Goal: Feedback & Contribution: Submit feedback/report problem

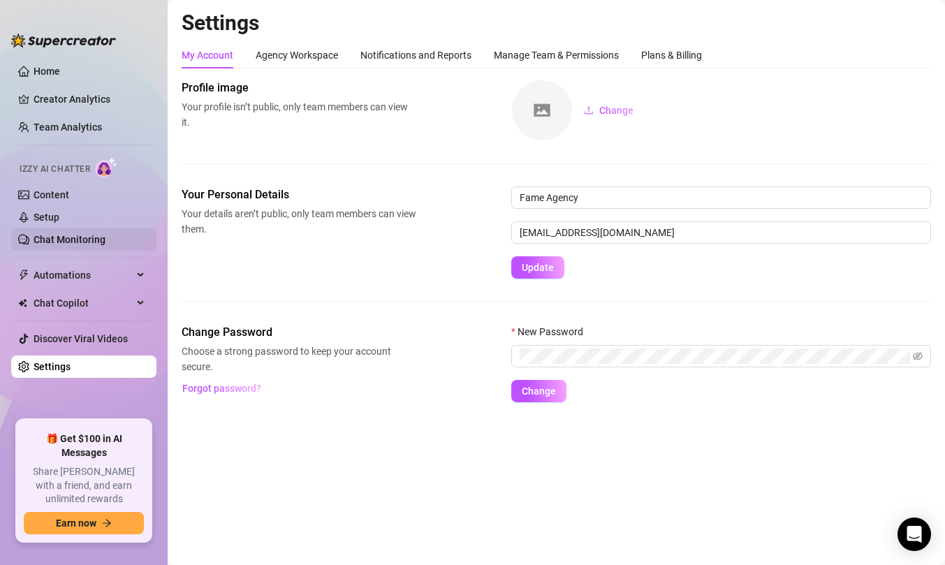
click at [37, 234] on link "Chat Monitoring" at bounding box center [70, 239] width 72 height 11
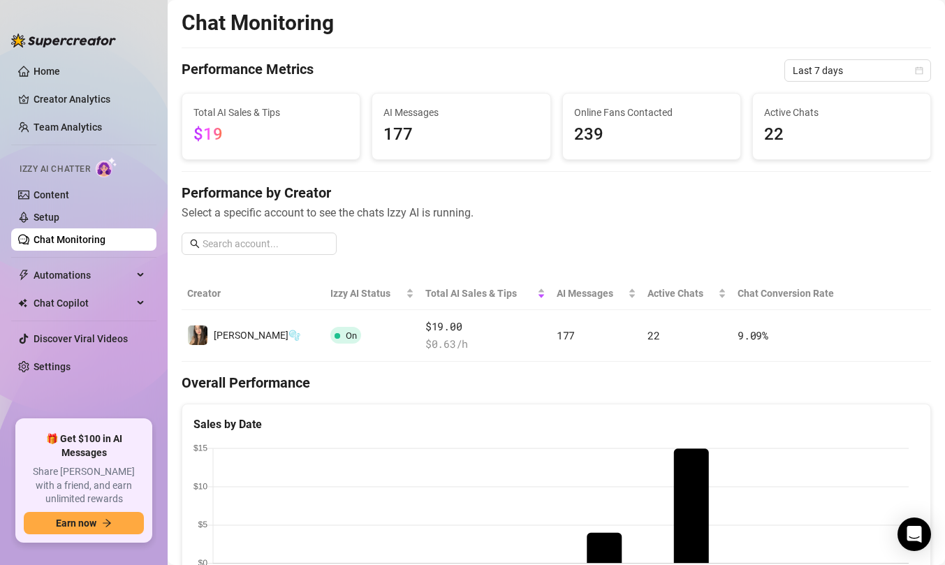
click at [65, 182] on div "Izzy AI Chatter" at bounding box center [82, 167] width 148 height 31
click at [52, 190] on link "Content" at bounding box center [52, 194] width 36 height 11
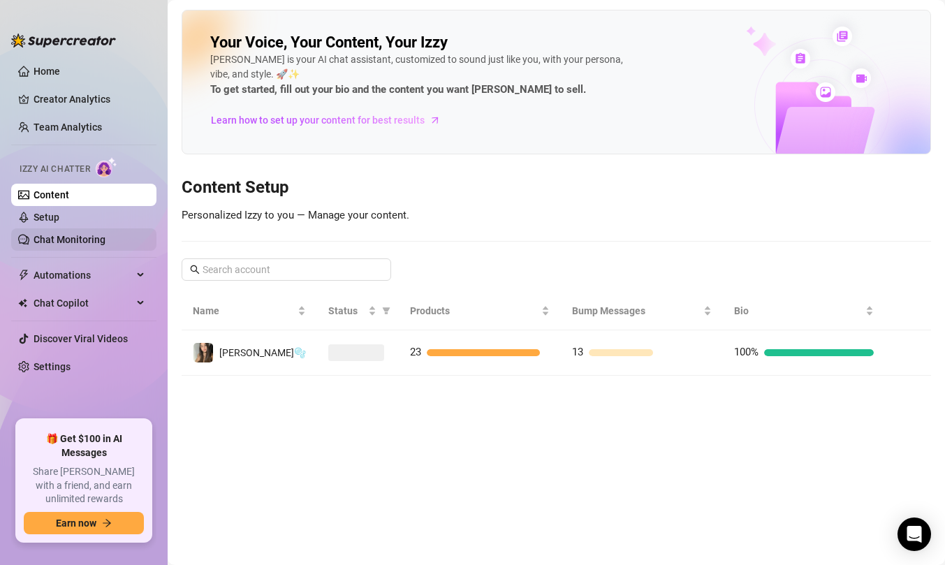
click at [38, 235] on link "Chat Monitoring" at bounding box center [70, 239] width 72 height 11
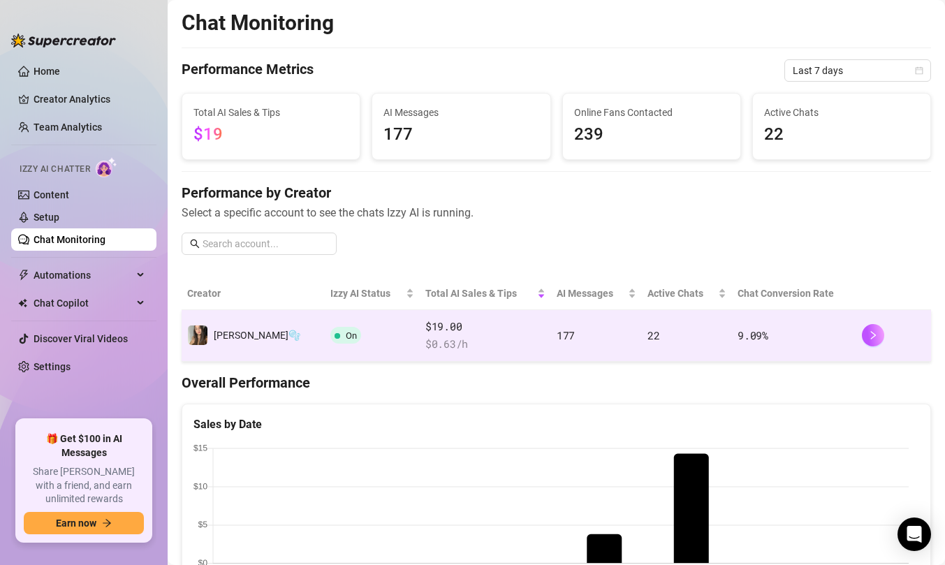
click at [889, 337] on div at bounding box center [894, 335] width 64 height 22
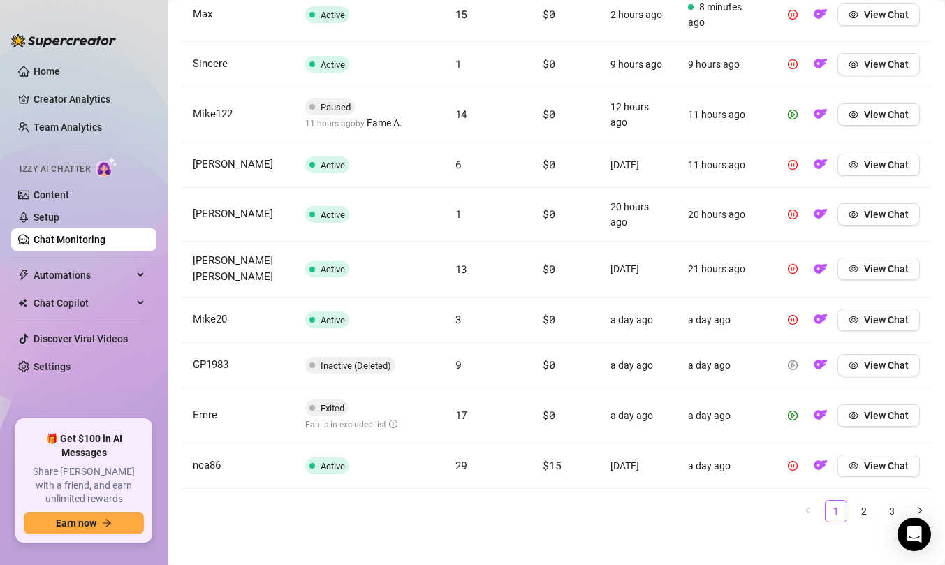
scroll to position [456, 0]
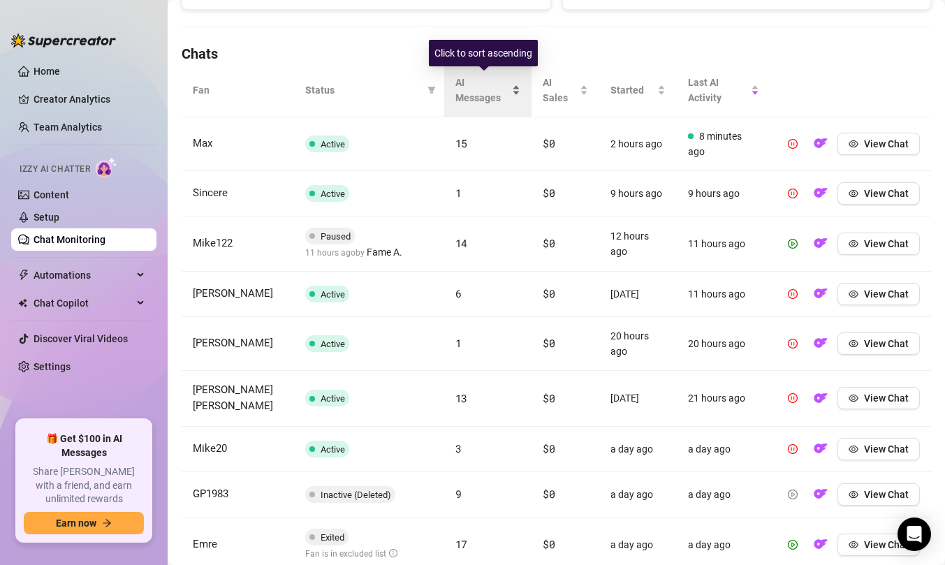
click at [494, 92] on span "AI Messages" at bounding box center [482, 90] width 54 height 31
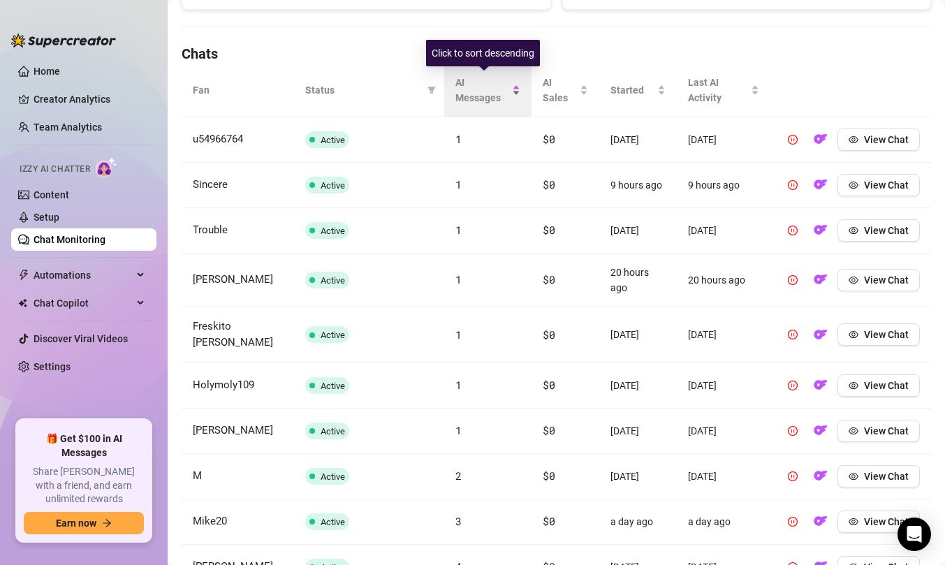
click at [494, 92] on span "AI Messages" at bounding box center [482, 90] width 54 height 31
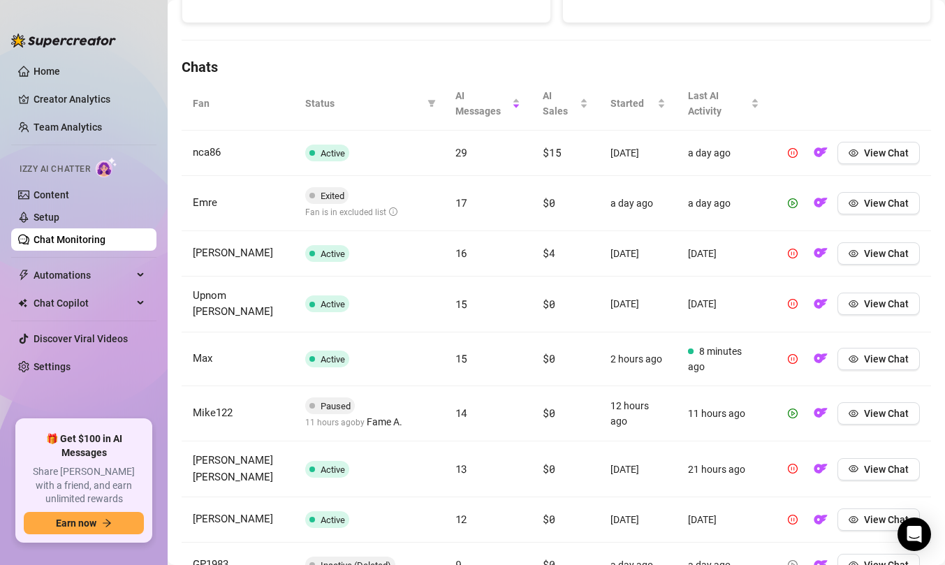
scroll to position [434, 0]
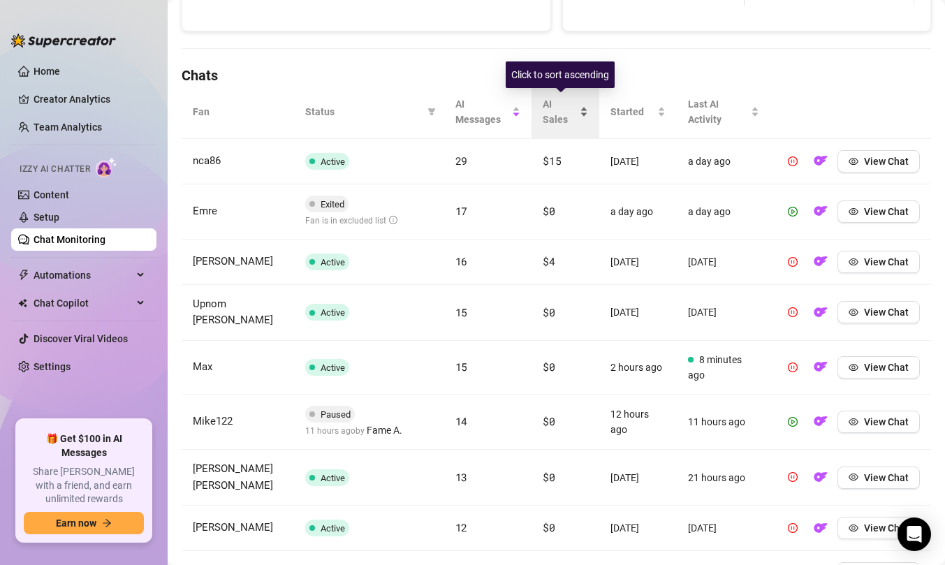
click at [552, 113] on span "AI Sales" at bounding box center [560, 111] width 34 height 31
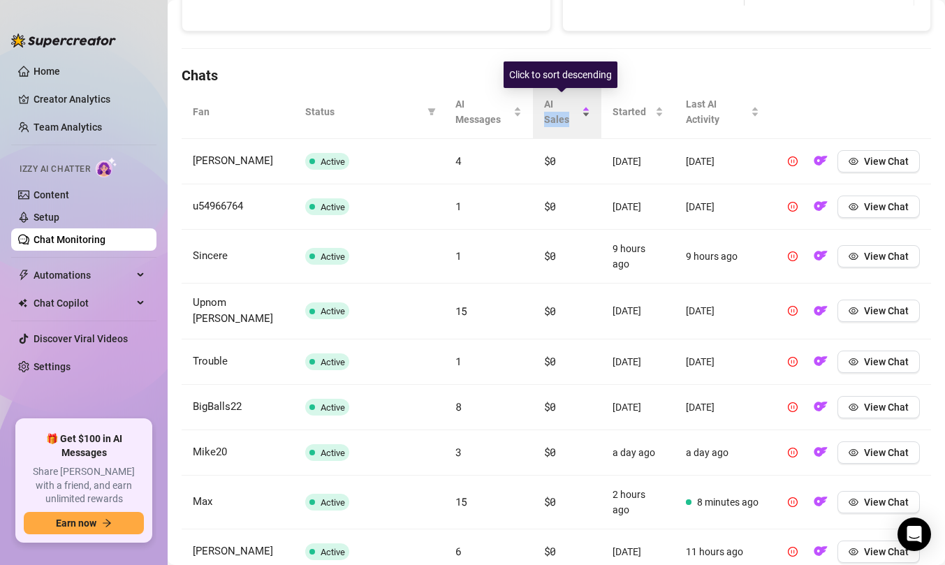
click at [552, 113] on span "AI Sales" at bounding box center [561, 111] width 35 height 31
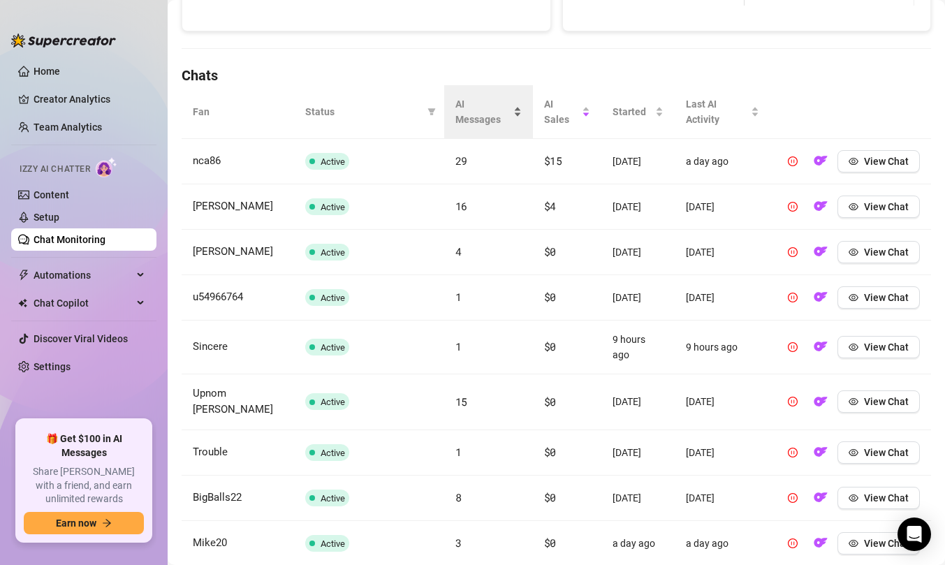
click at [482, 105] on span "AI Messages" at bounding box center [482, 111] width 55 height 31
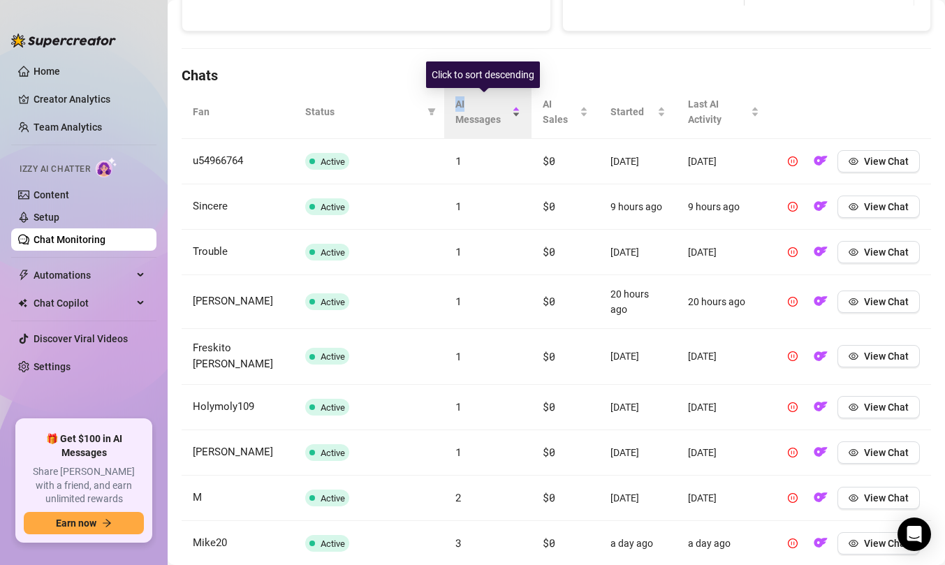
click at [482, 105] on span "AI Messages" at bounding box center [482, 111] width 54 height 31
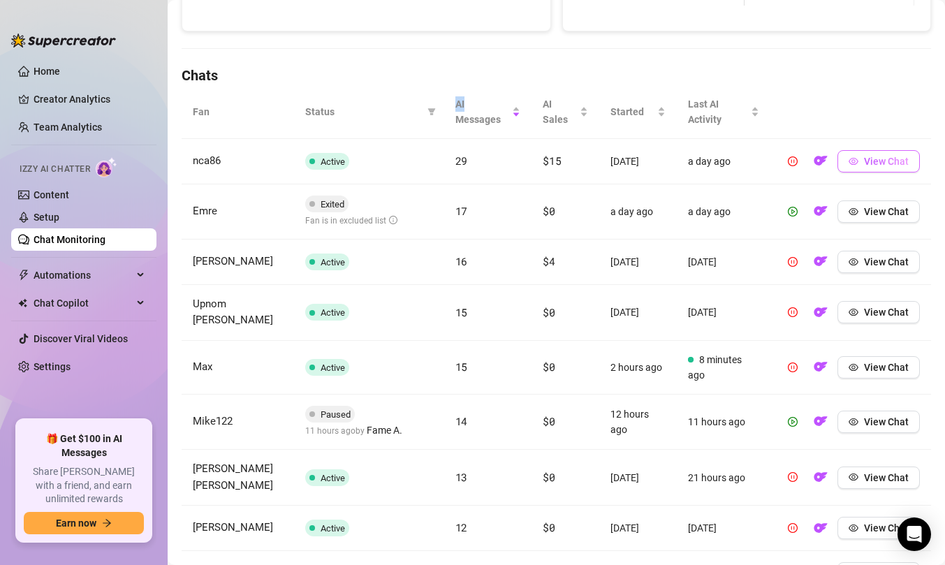
click at [873, 164] on span "View Chat" at bounding box center [886, 161] width 45 height 11
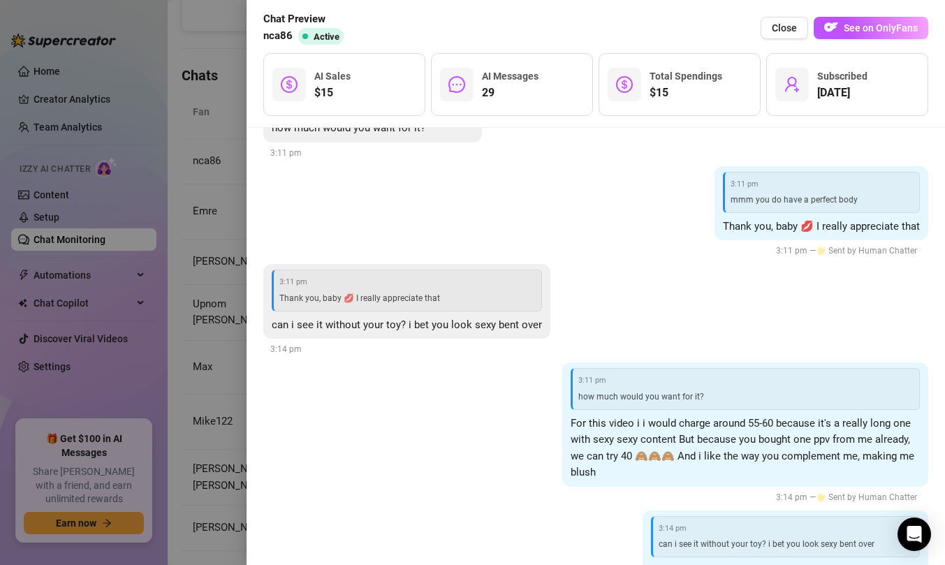
scroll to position [6284, 0]
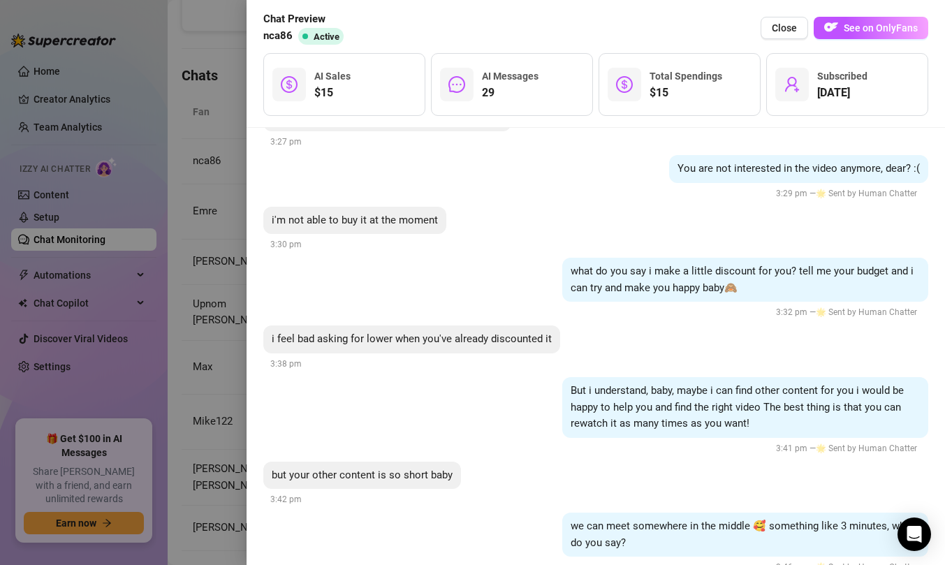
click at [189, 309] on div at bounding box center [472, 282] width 945 height 565
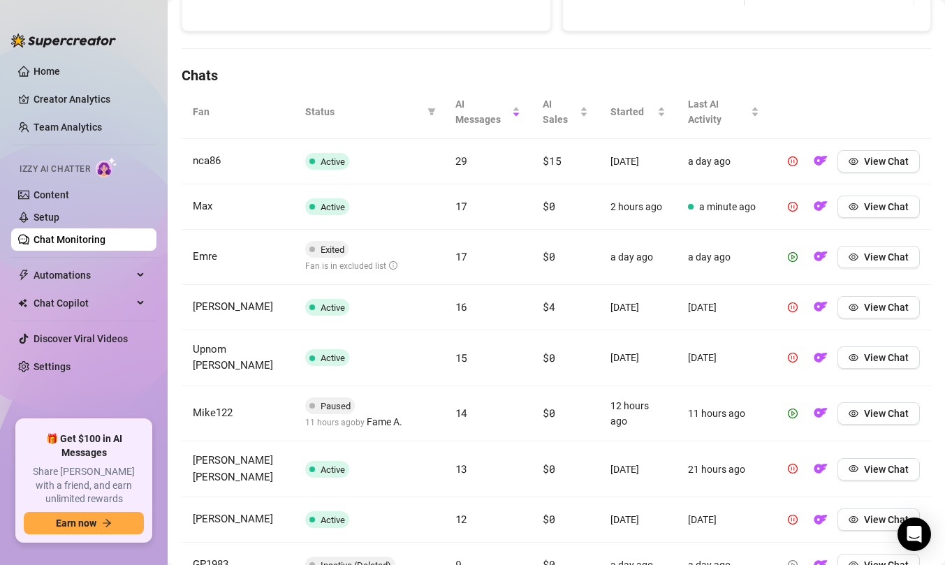
scroll to position [0, 0]
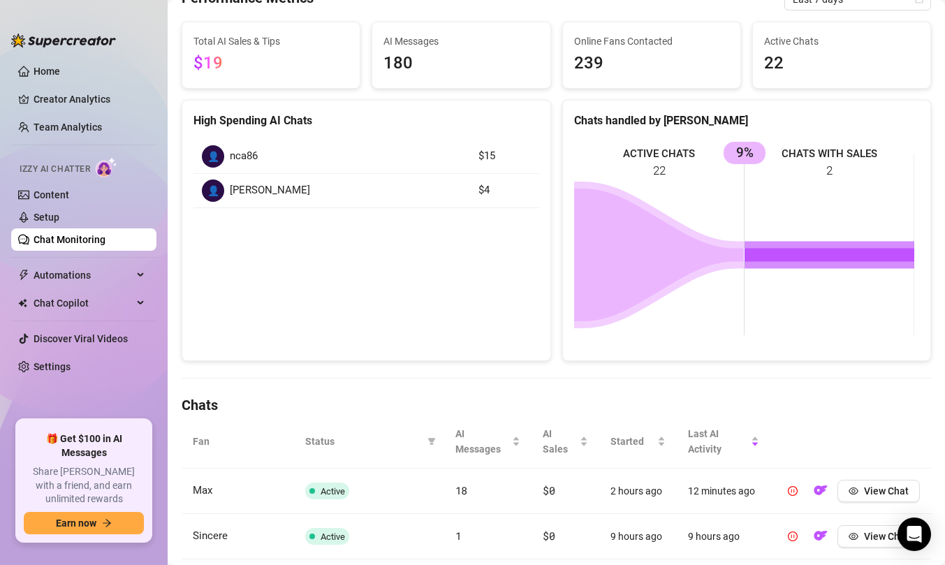
scroll to position [149, 0]
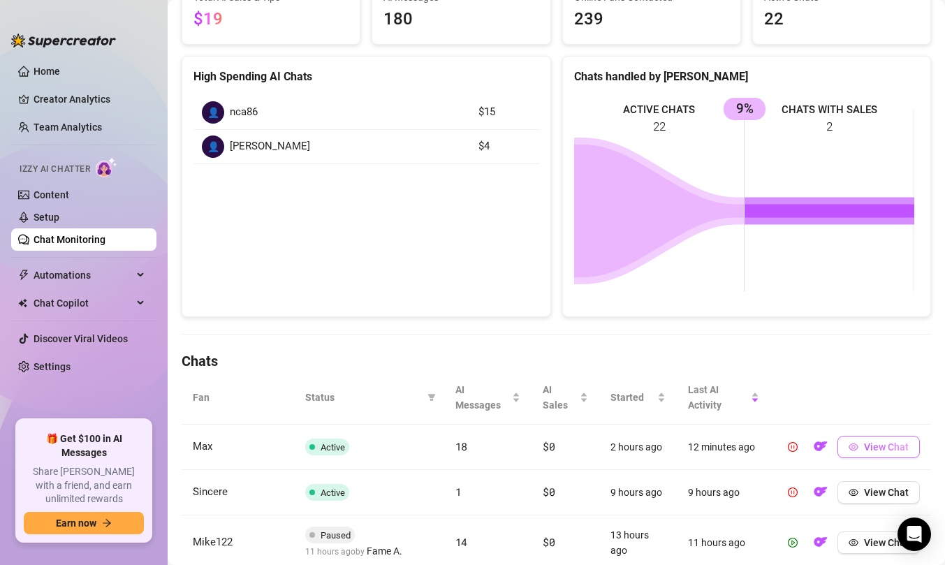
click at [867, 451] on span "View Chat" at bounding box center [886, 446] width 45 height 11
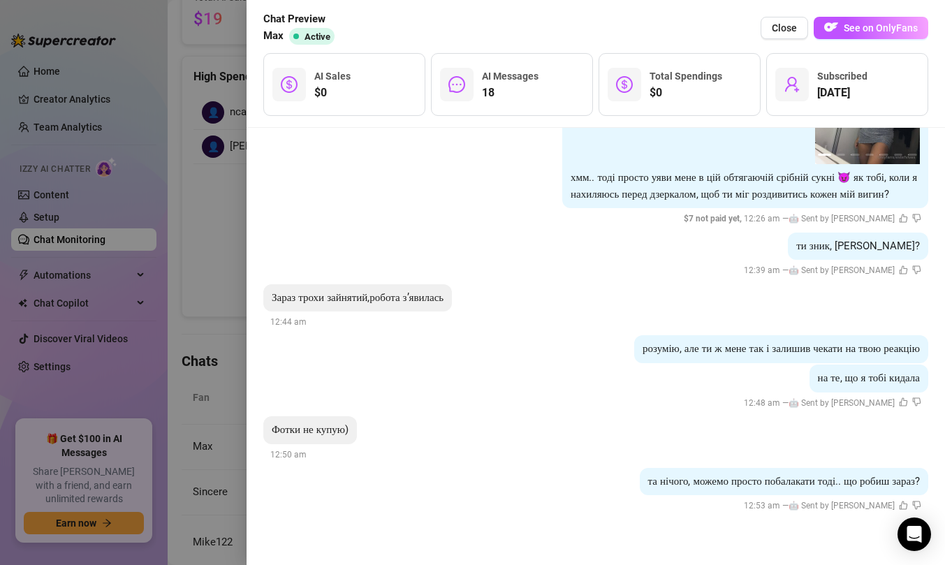
scroll to position [2107, 0]
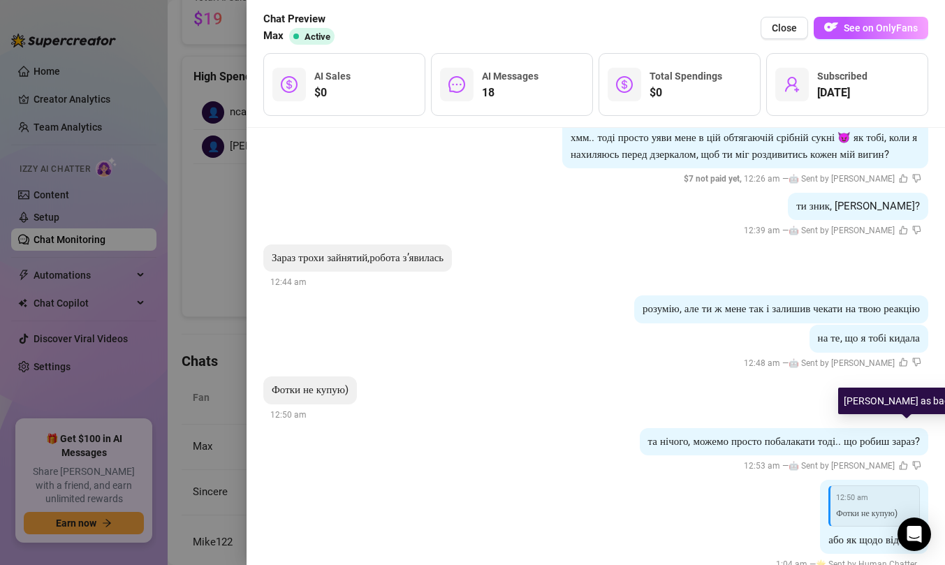
click at [913, 461] on icon "dislike" at bounding box center [917, 465] width 8 height 8
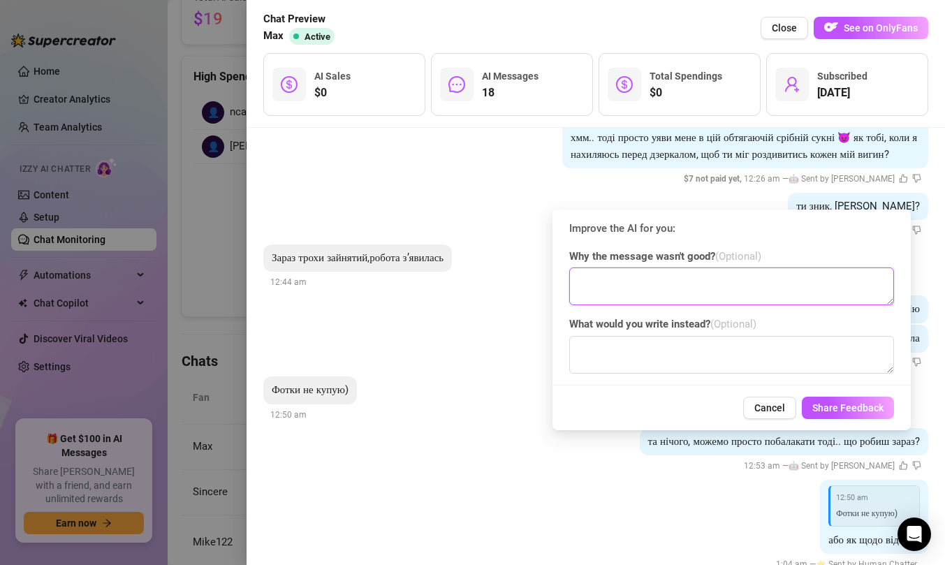
click at [693, 279] on textarea at bounding box center [731, 286] width 325 height 38
type textarea "I"
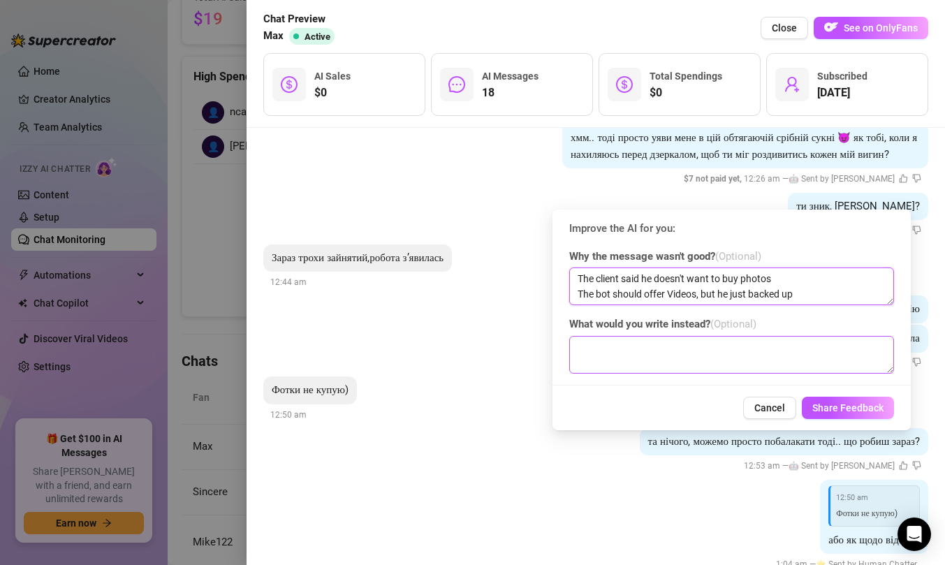
type textarea "The client said he doesn't want to buy photos The bot should offer Videos, but …"
click at [668, 344] on textarea at bounding box center [731, 355] width 325 height 38
type textarea "H"
type textarea "Not a problem, dear! i have videos too 😈"
click at [820, 404] on span "Share Feedback" at bounding box center [847, 407] width 71 height 11
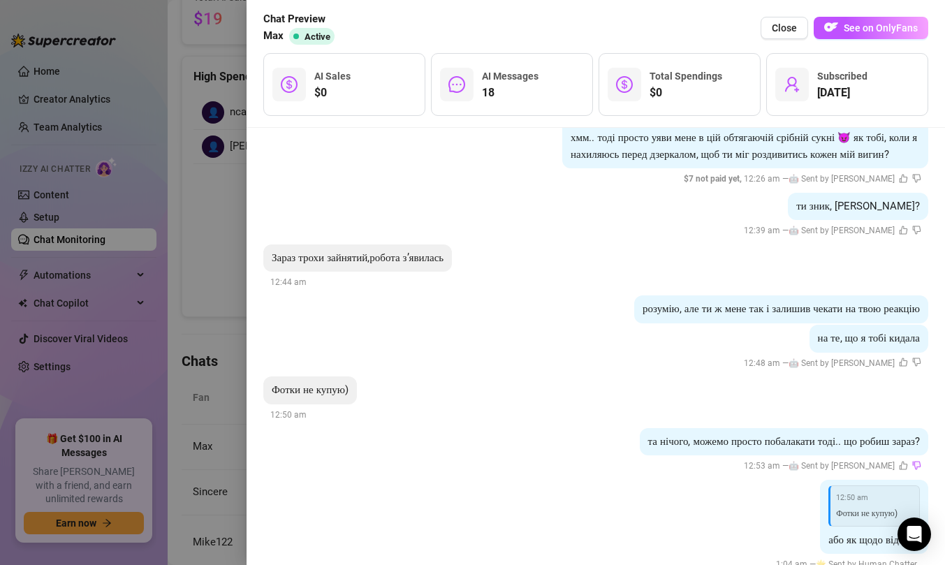
click at [206, 80] on div at bounding box center [472, 282] width 945 height 565
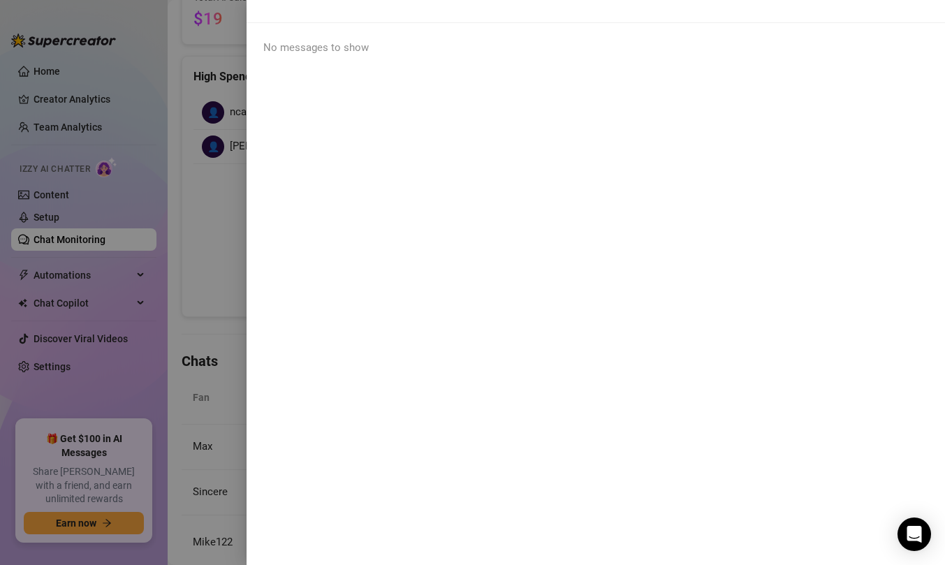
scroll to position [0, 0]
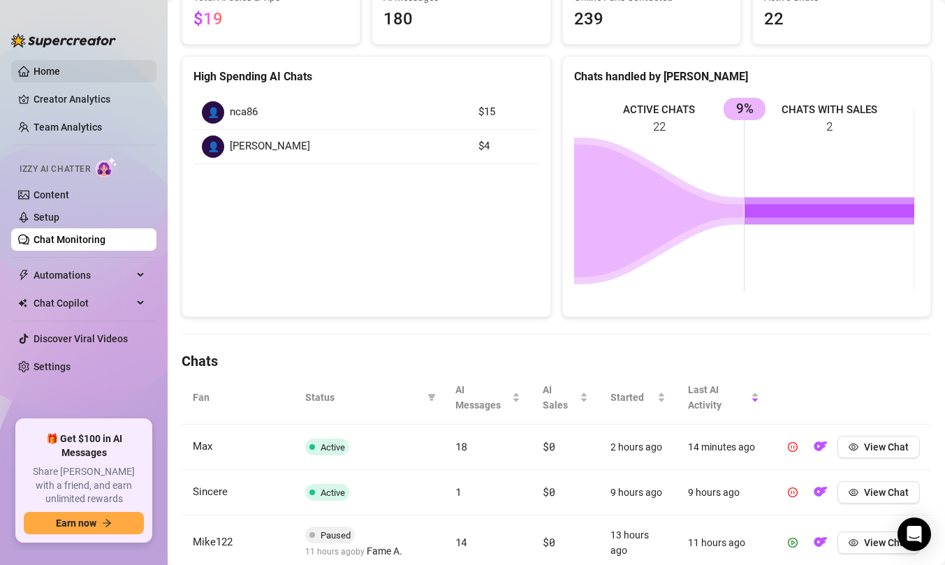
click at [39, 74] on link "Home" at bounding box center [47, 71] width 27 height 11
